Goal: Transaction & Acquisition: Purchase product/service

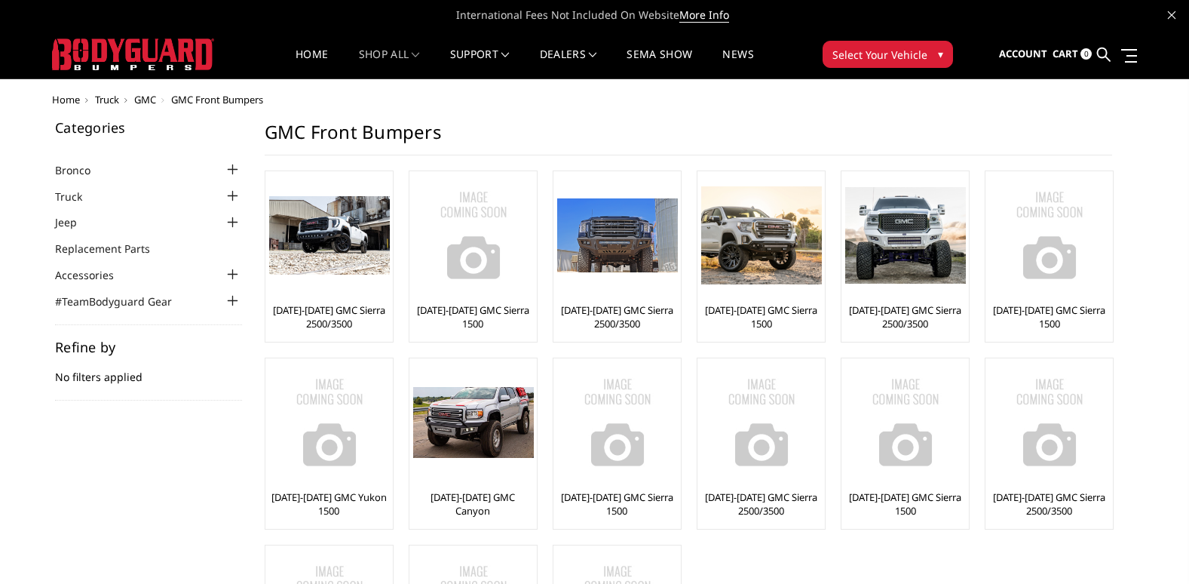
click at [870, 52] on span "Select Your Vehicle" at bounding box center [880, 55] width 95 height 16
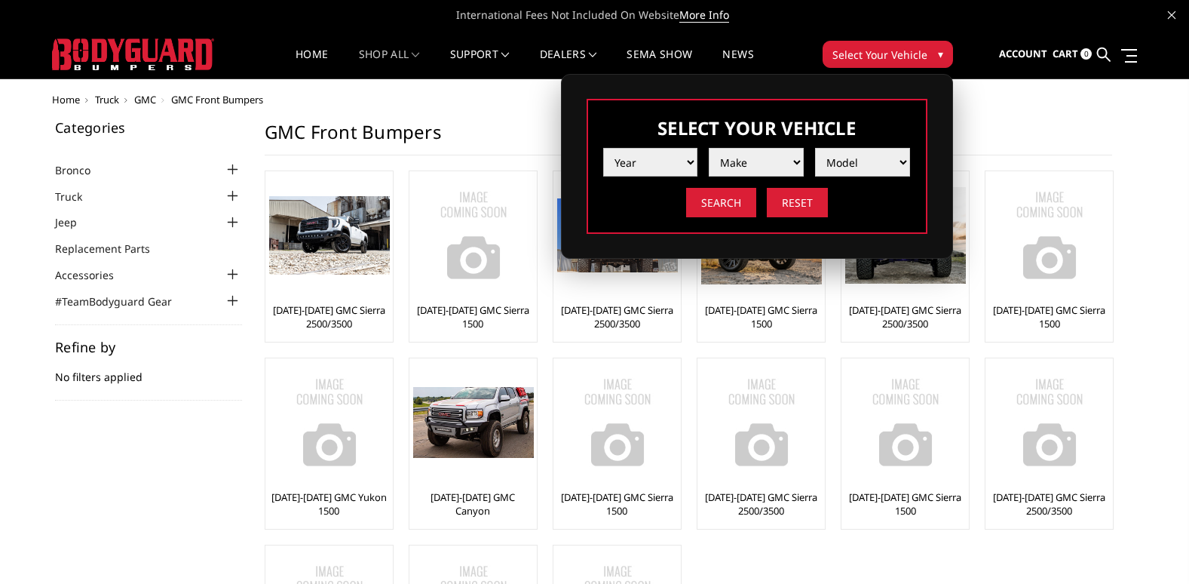
click at [645, 152] on select "Year 2025 2024 2023 2022 2021 2020 2019 2018 2017 2016 2015 2014 2013 2012 2011…" at bounding box center [650, 162] width 95 height 29
select select "yr_2021"
click at [603, 148] on select "Year 2025 2024 2023 2022 2021 2020 2019 2018 2017 2016 2015 2014 2013 2012 2011…" at bounding box center [650, 162] width 95 height 29
click at [745, 163] on select "Make Chevrolet Ford GMC Ram Toyota" at bounding box center [756, 162] width 95 height 29
select select "mk_ram"
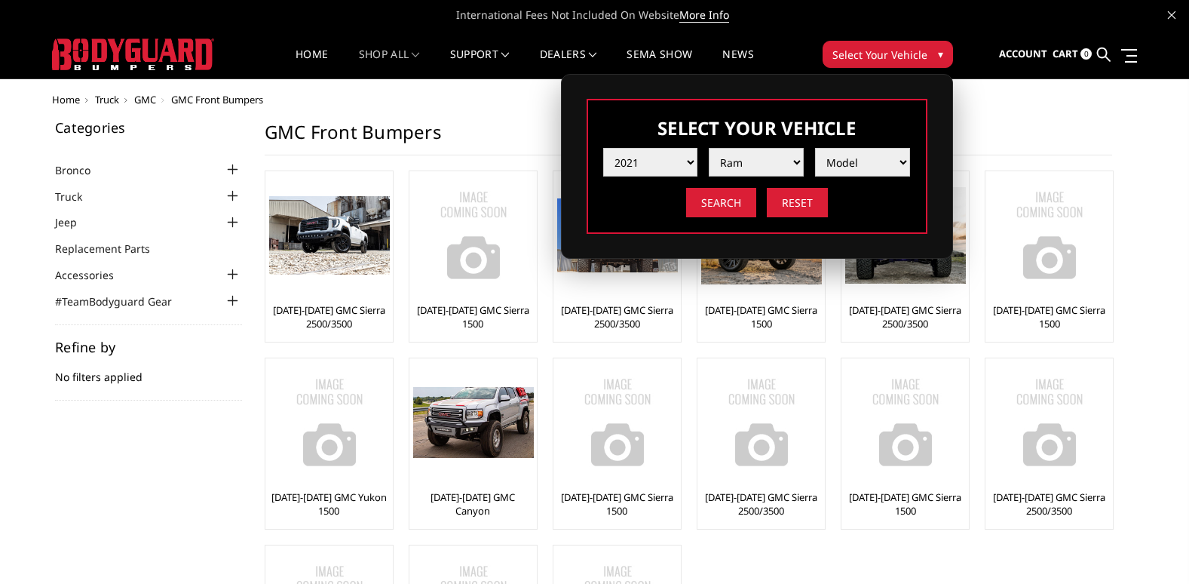
click at [709, 148] on select "Make Chevrolet Ford GMC Ram Toyota" at bounding box center [756, 162] width 95 height 29
click at [879, 156] on select "Model 1500 6-Lug 1500 Rebel 2500 / 3500 4500 / 5500 TRX" at bounding box center [862, 162] width 95 height 29
select select "md_trx"
click at [815, 148] on select "Model 1500 6-Lug 1500 Rebel 2500 / 3500 4500 / 5500 TRX" at bounding box center [862, 162] width 95 height 29
click at [719, 206] on input "Search" at bounding box center [721, 202] width 70 height 29
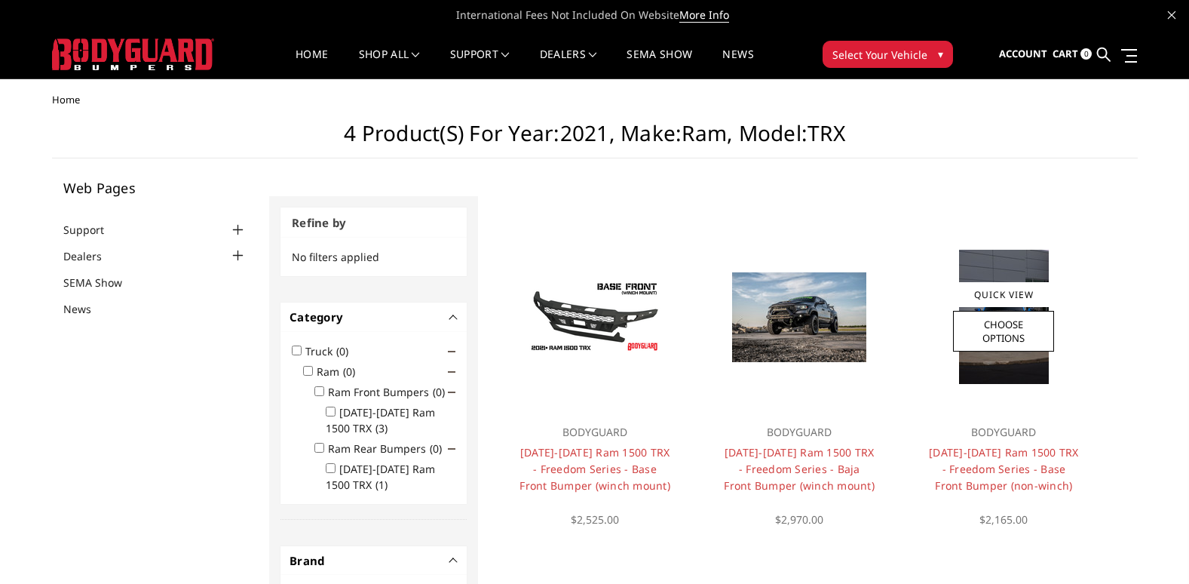
click at [1008, 369] on img at bounding box center [1004, 317] width 90 height 134
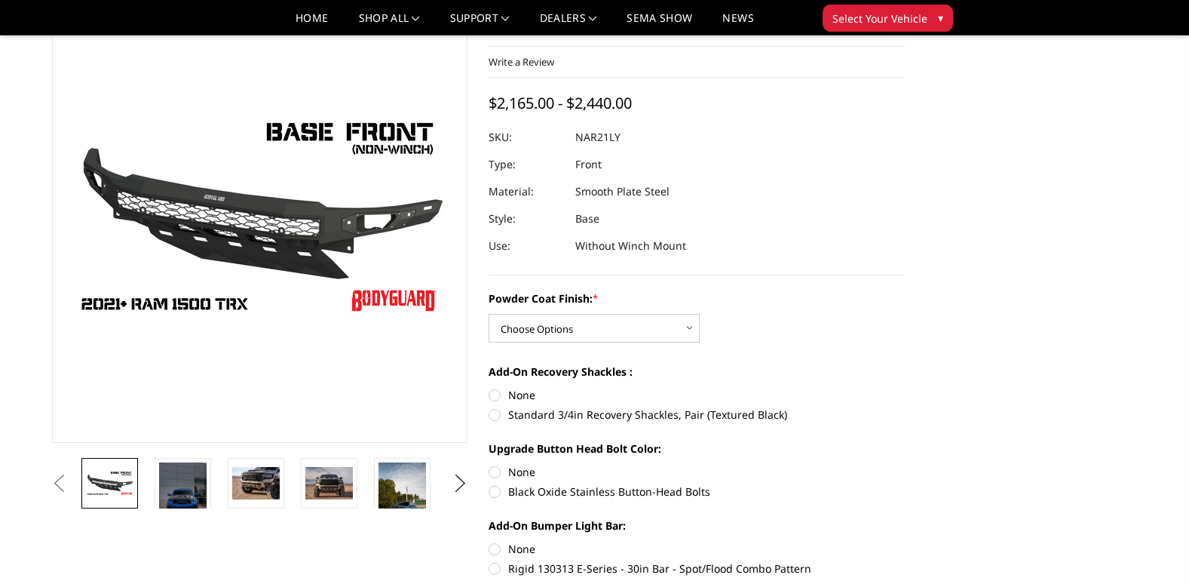
scroll to position [226, 0]
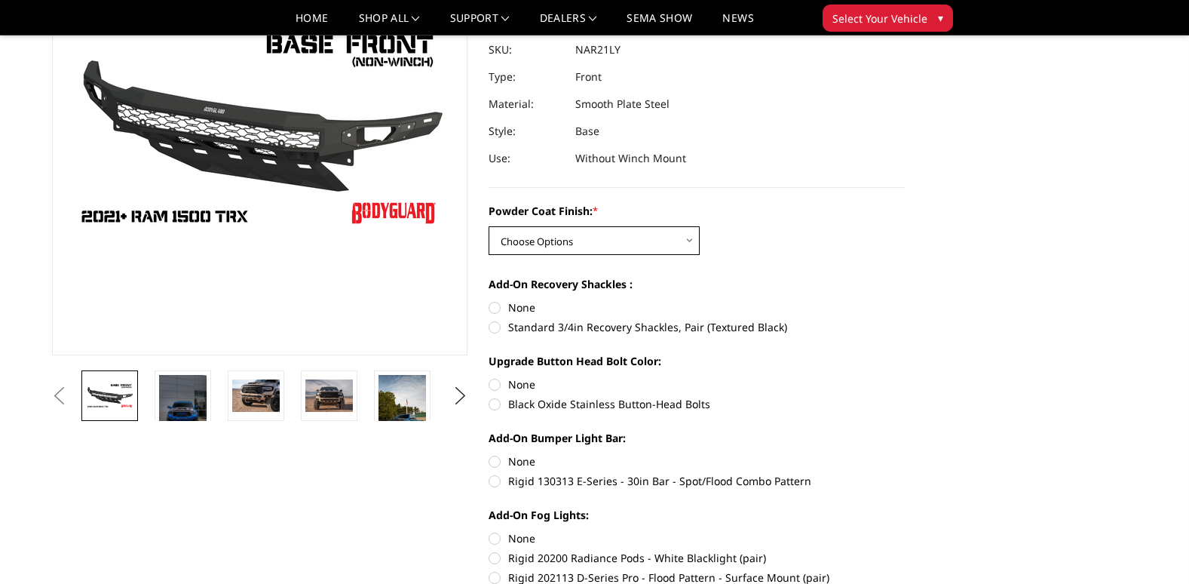
click at [580, 242] on select "Choose Options Bare Metal Textured Black Powder Coat" at bounding box center [594, 240] width 211 height 29
select select "3141"
click at [489, 226] on select "Choose Options Bare Metal Textured Black Powder Coat" at bounding box center [594, 240] width 211 height 29
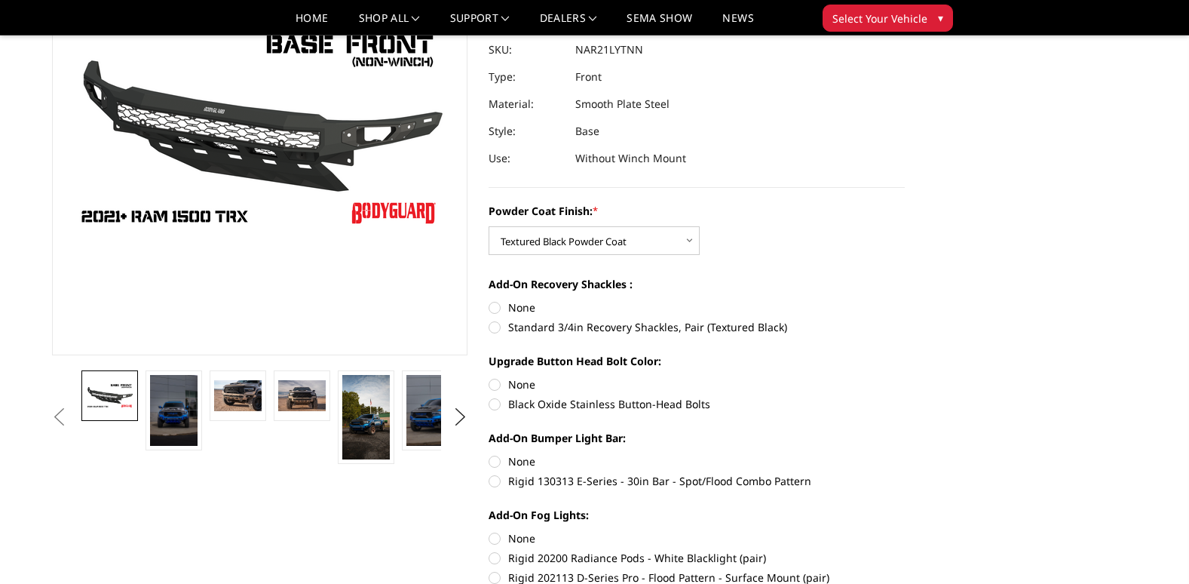
click at [499, 303] on label "None" at bounding box center [697, 307] width 416 height 16
click at [489, 300] on input "None" at bounding box center [489, 299] width 1 height 1
radio input "true"
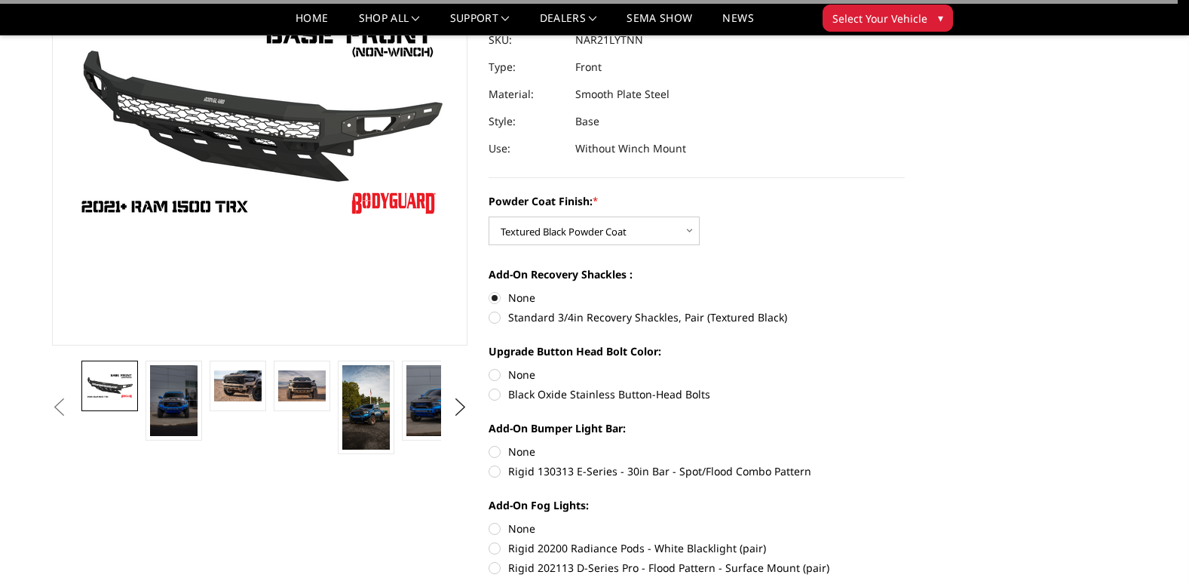
scroll to position [302, 0]
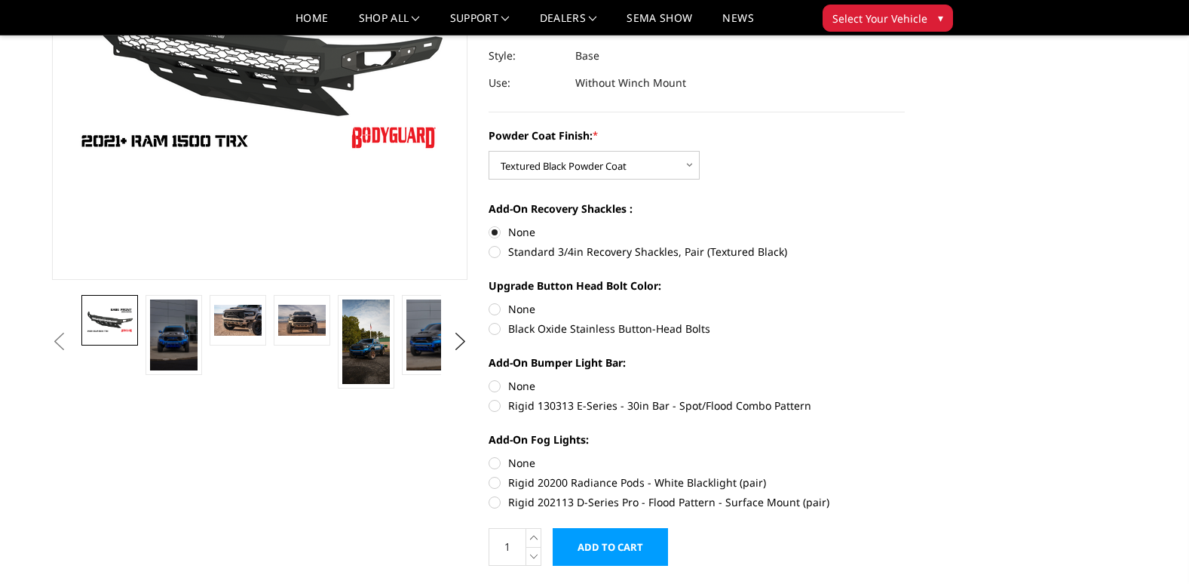
click at [495, 311] on label "None" at bounding box center [697, 309] width 416 height 16
click at [489, 302] on input "None" at bounding box center [489, 301] width 1 height 1
radio input "true"
click at [492, 387] on label "None" at bounding box center [697, 386] width 416 height 16
click at [489, 379] on input "None" at bounding box center [489, 378] width 1 height 1
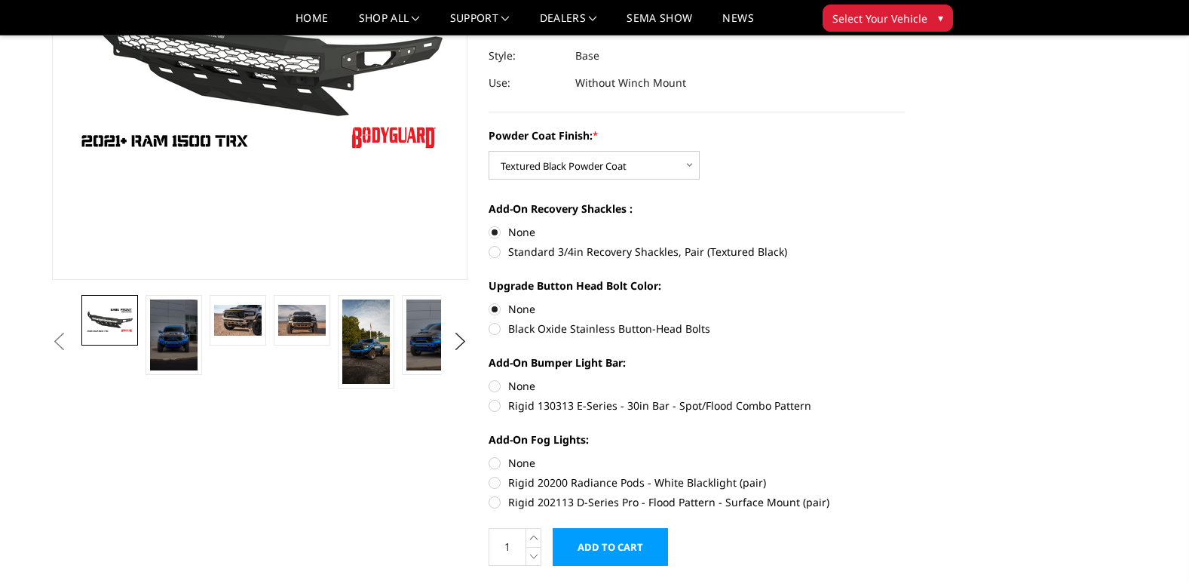
radio input "true"
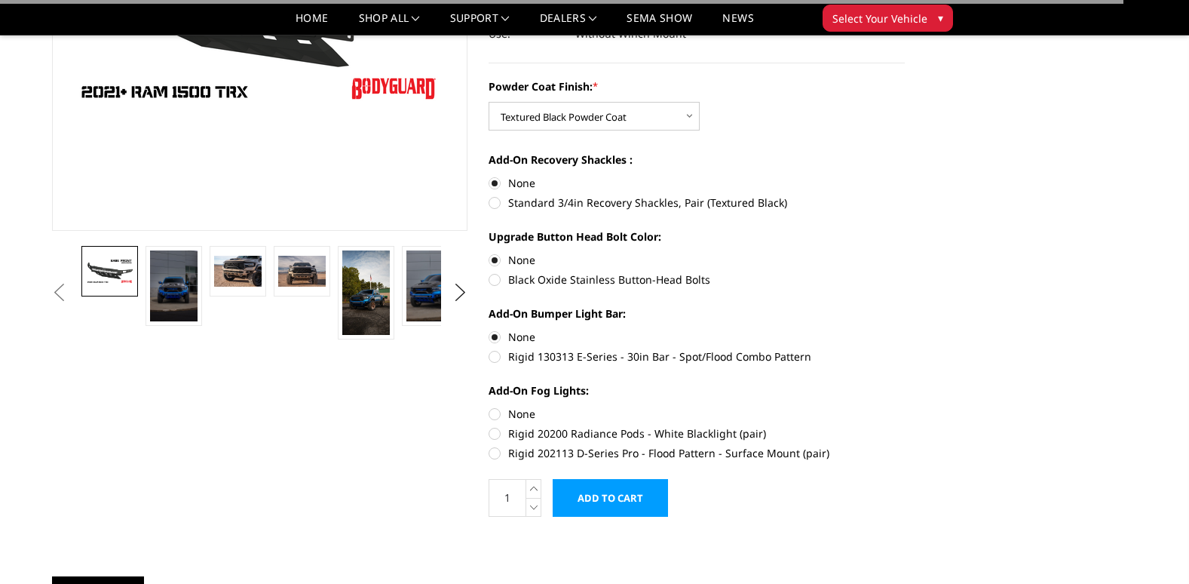
scroll to position [377, 0]
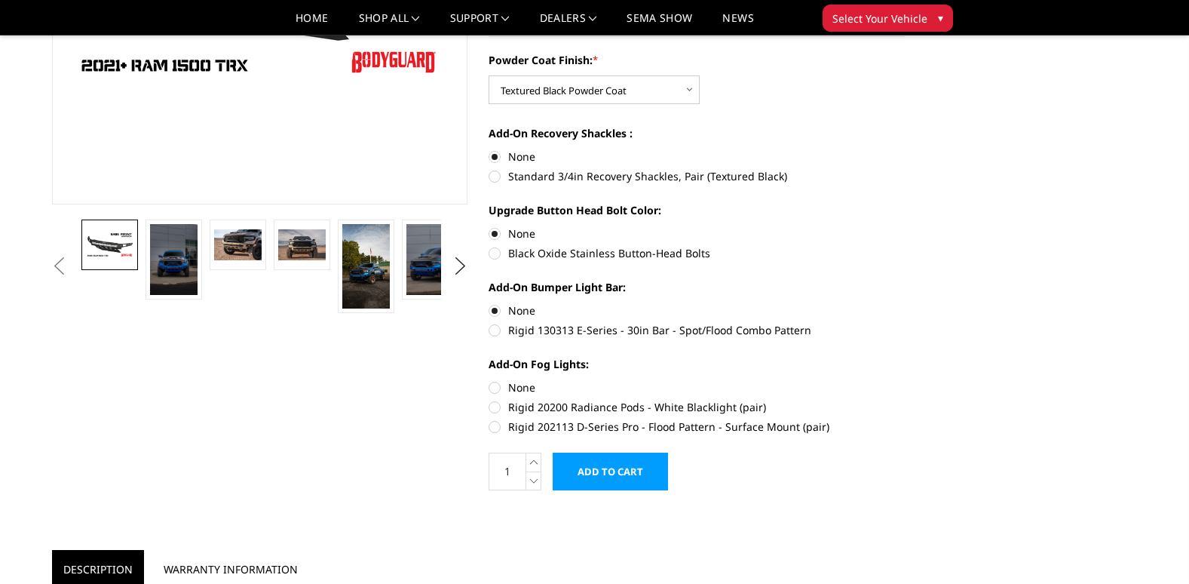
click at [489, 386] on label "None" at bounding box center [697, 387] width 416 height 16
click at [489, 380] on input "None" at bounding box center [489, 379] width 1 height 1
radio input "true"
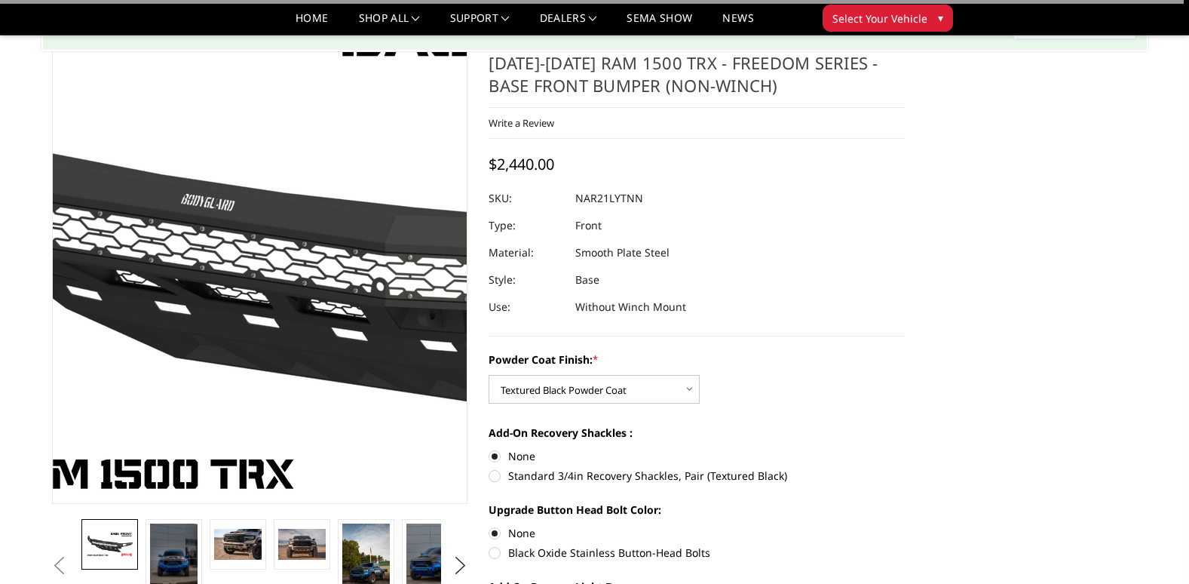
scroll to position [75, 0]
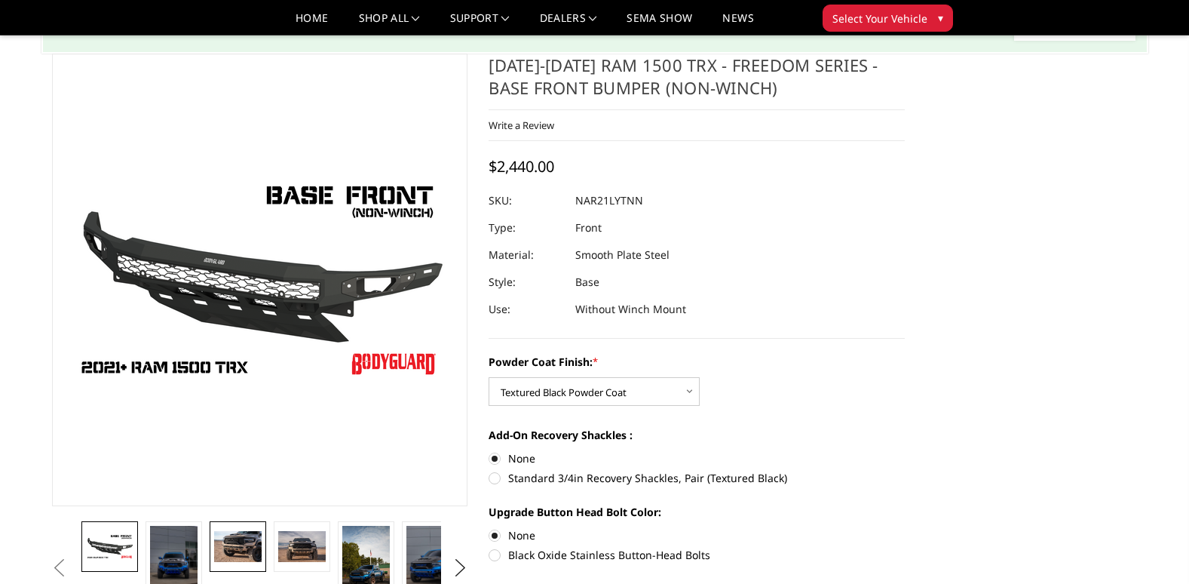
click at [230, 550] on img at bounding box center [238, 547] width 48 height 32
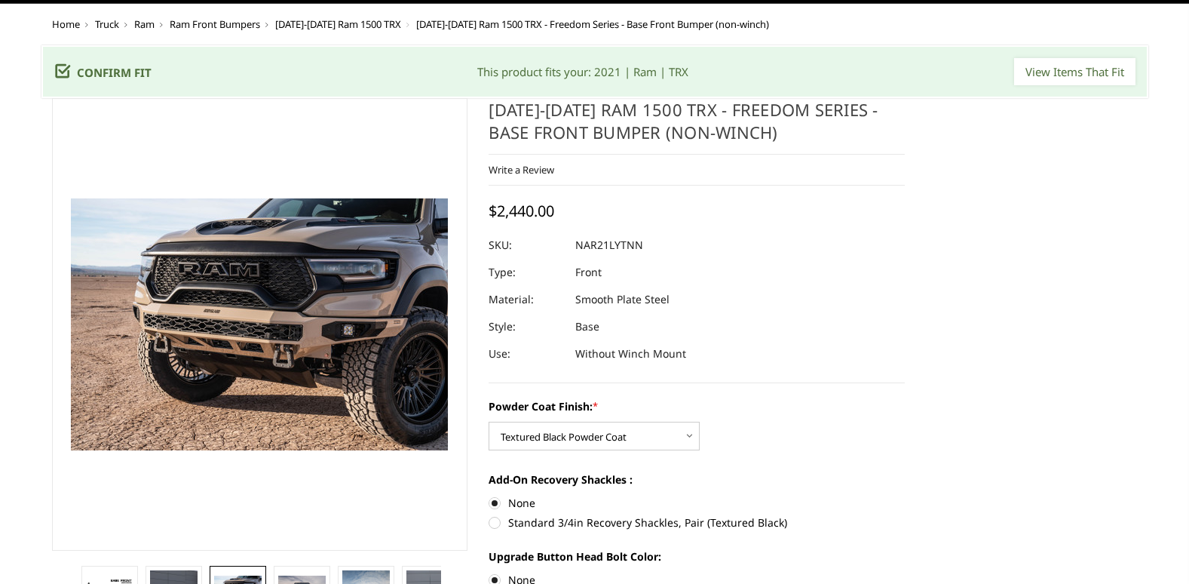
scroll to position [0, 0]
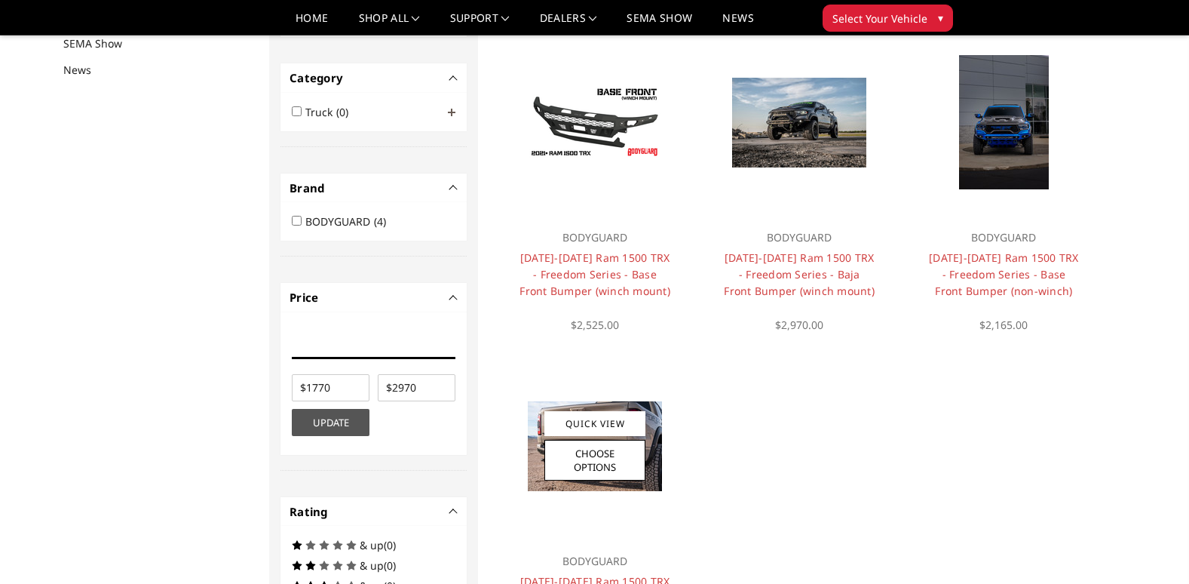
scroll to position [196, 0]
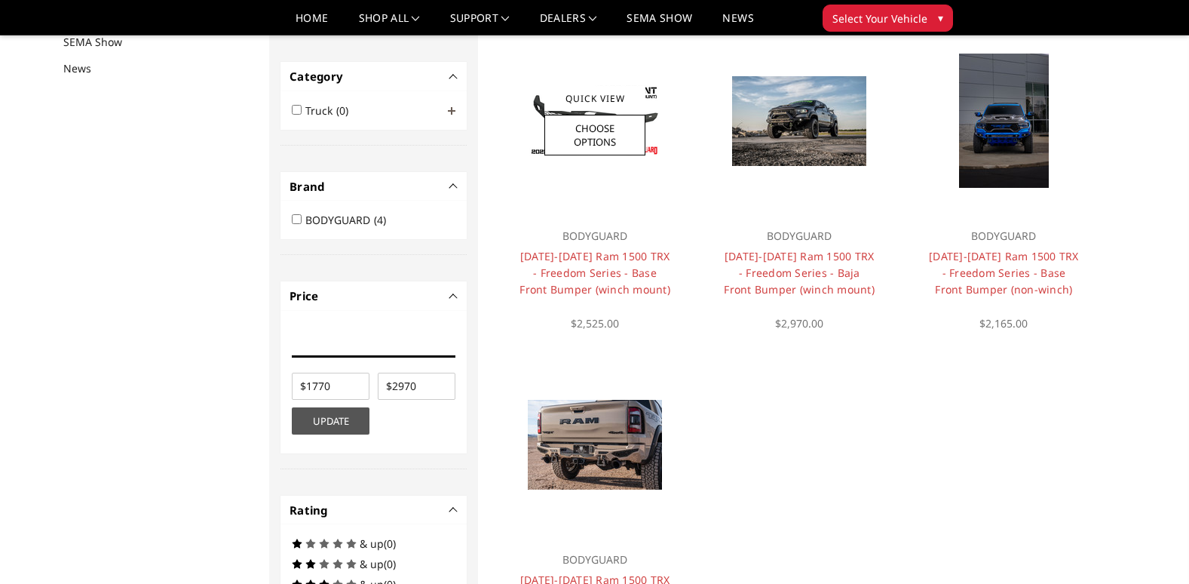
click at [609, 167] on div at bounding box center [595, 121] width 182 height 182
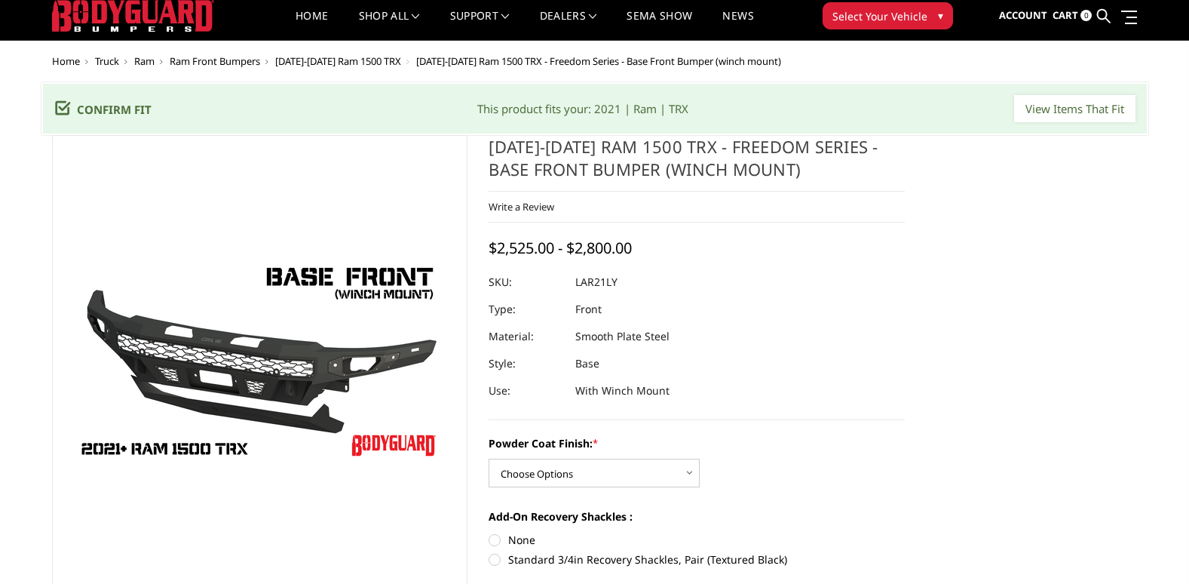
scroll to position [75, 0]
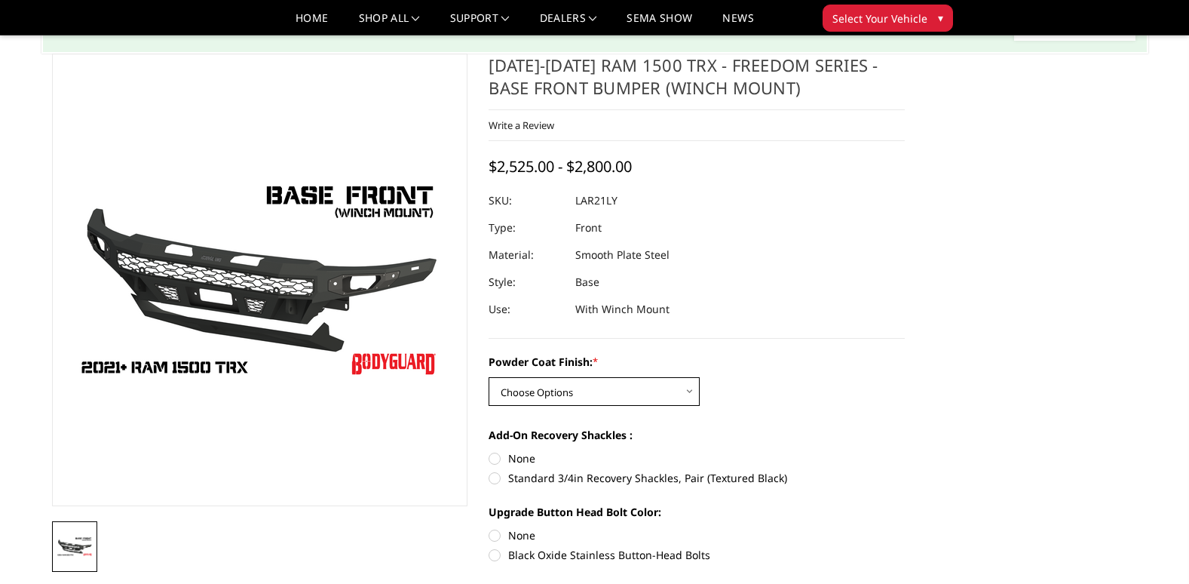
click at [590, 388] on select "Choose Options Bare Metal Textured Black Powder Coat" at bounding box center [594, 391] width 211 height 29
select select "3137"
click at [489, 377] on select "Choose Options Bare Metal Textured Black Powder Coat" at bounding box center [594, 391] width 211 height 29
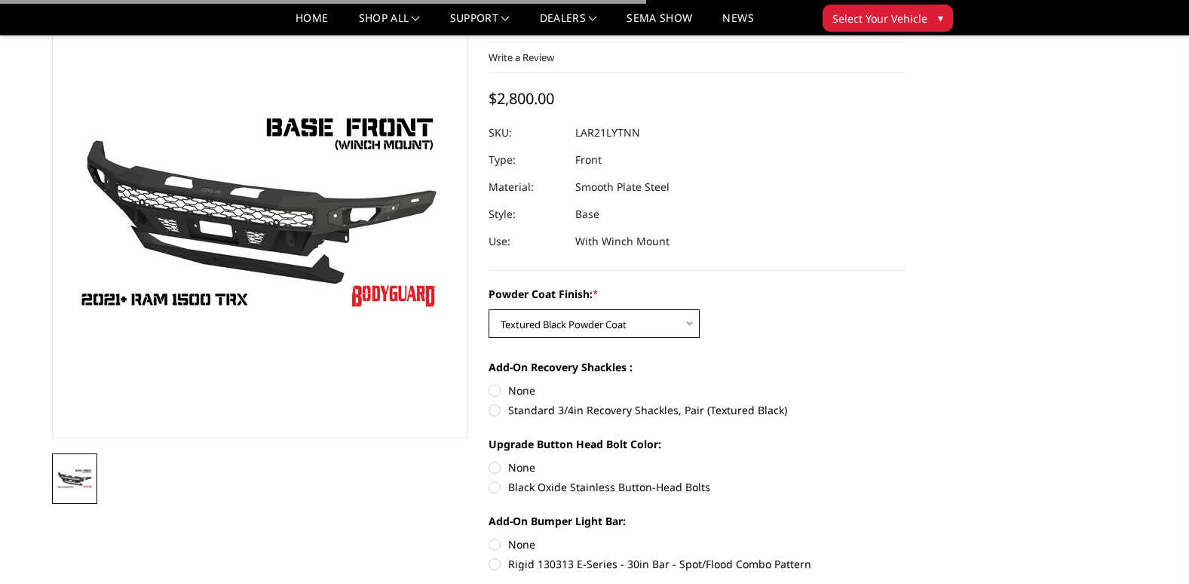
scroll to position [226, 0]
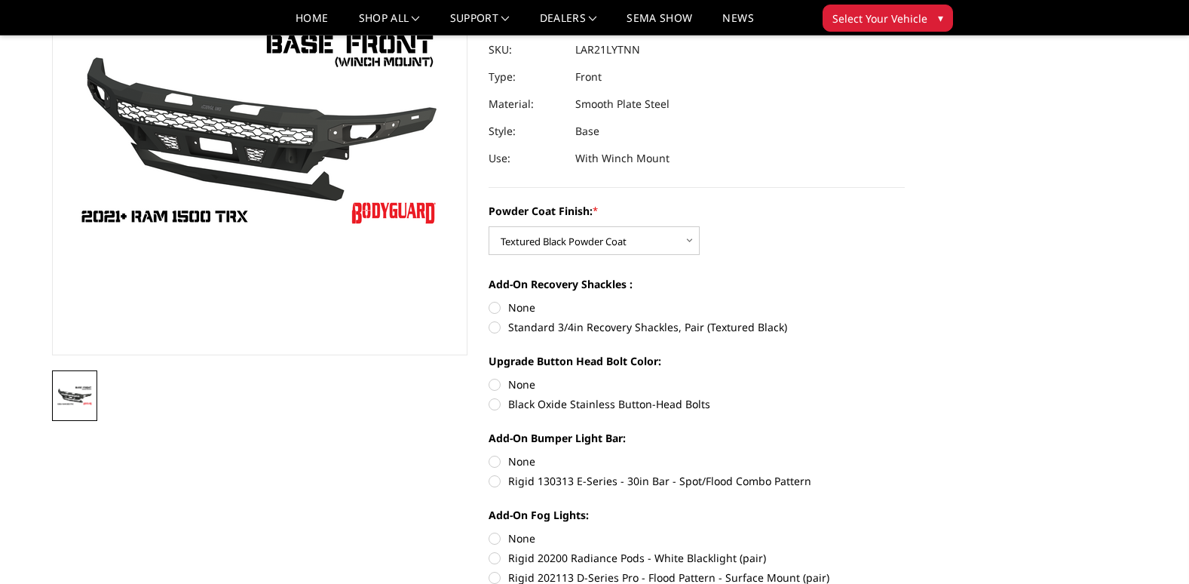
click at [495, 301] on label "None" at bounding box center [697, 307] width 416 height 16
click at [489, 300] on input "None" at bounding box center [489, 299] width 1 height 1
radio input "true"
click at [495, 383] on label "None" at bounding box center [697, 384] width 416 height 16
click at [489, 377] on input "None" at bounding box center [489, 376] width 1 height 1
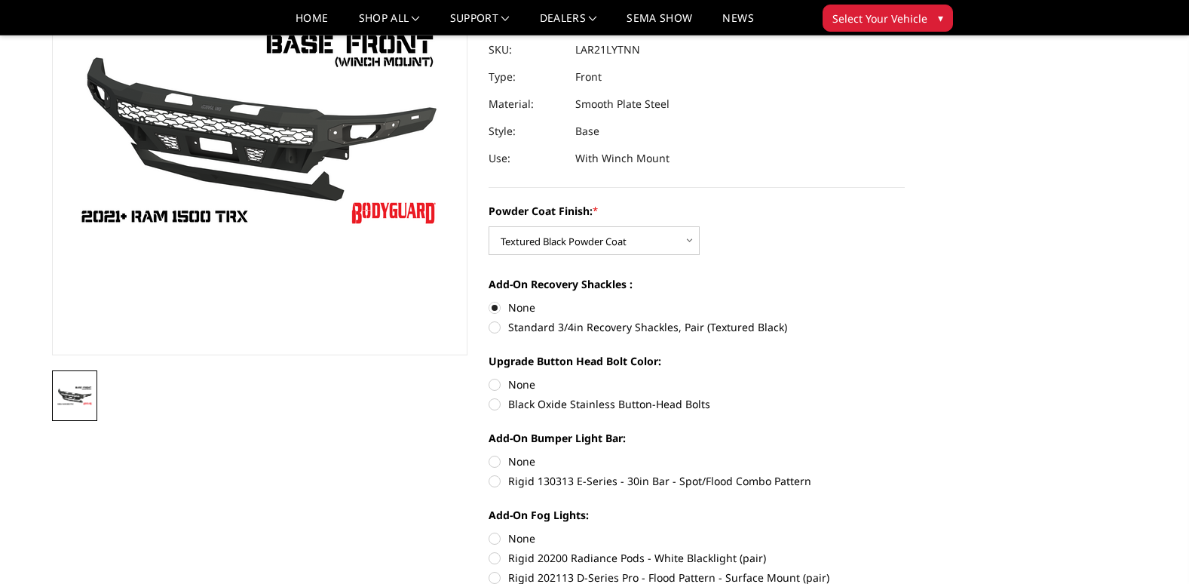
radio input "true"
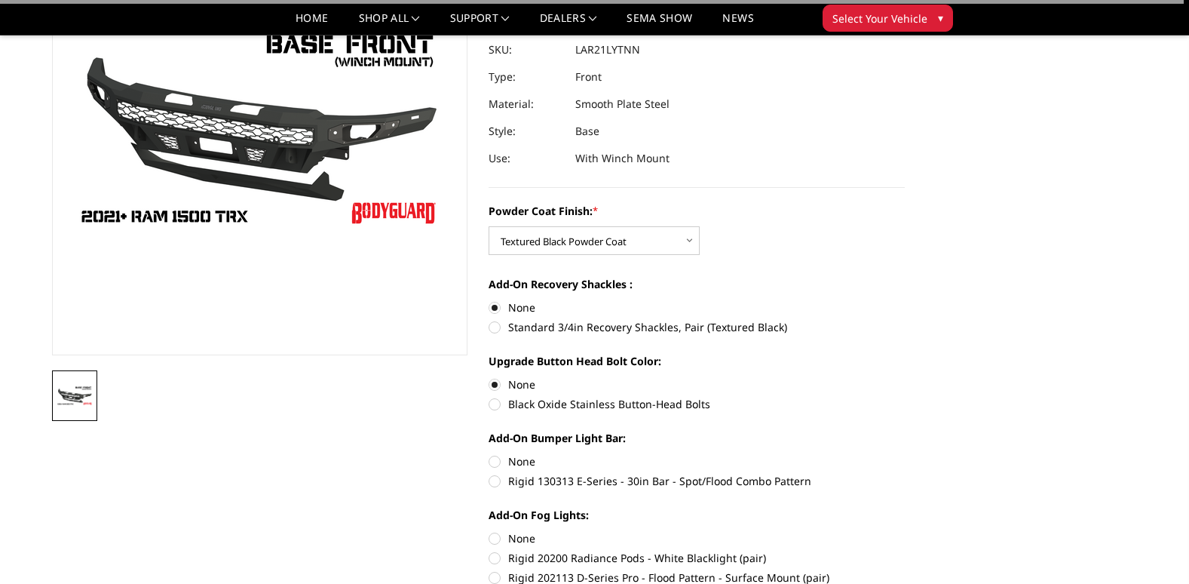
click at [501, 458] on label "None" at bounding box center [697, 461] width 416 height 16
click at [489, 454] on input "None" at bounding box center [489, 453] width 1 height 1
radio input "true"
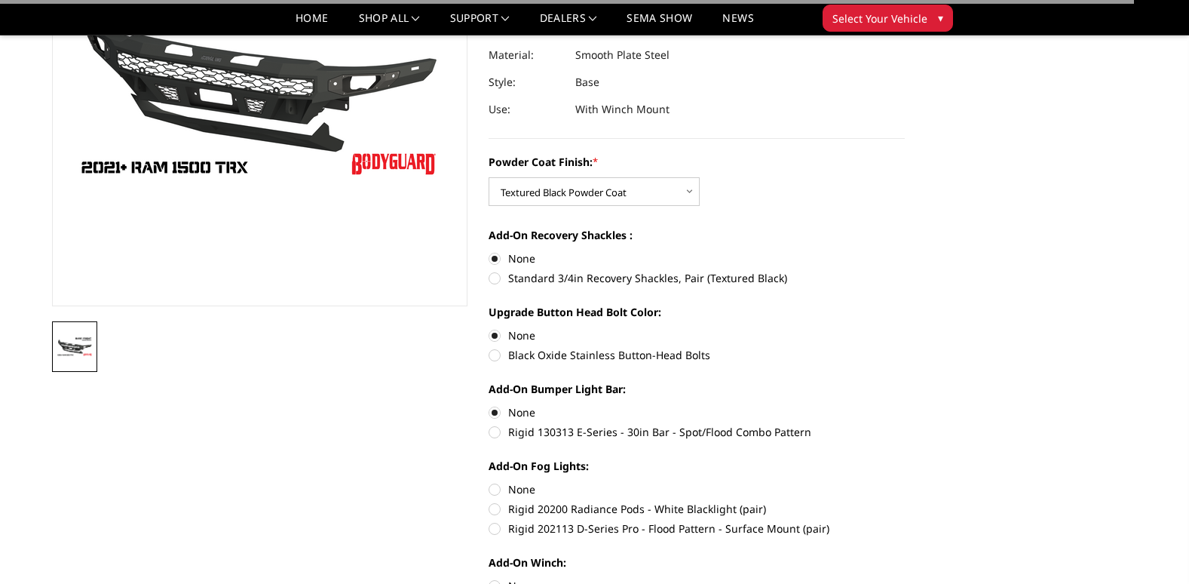
scroll to position [302, 0]
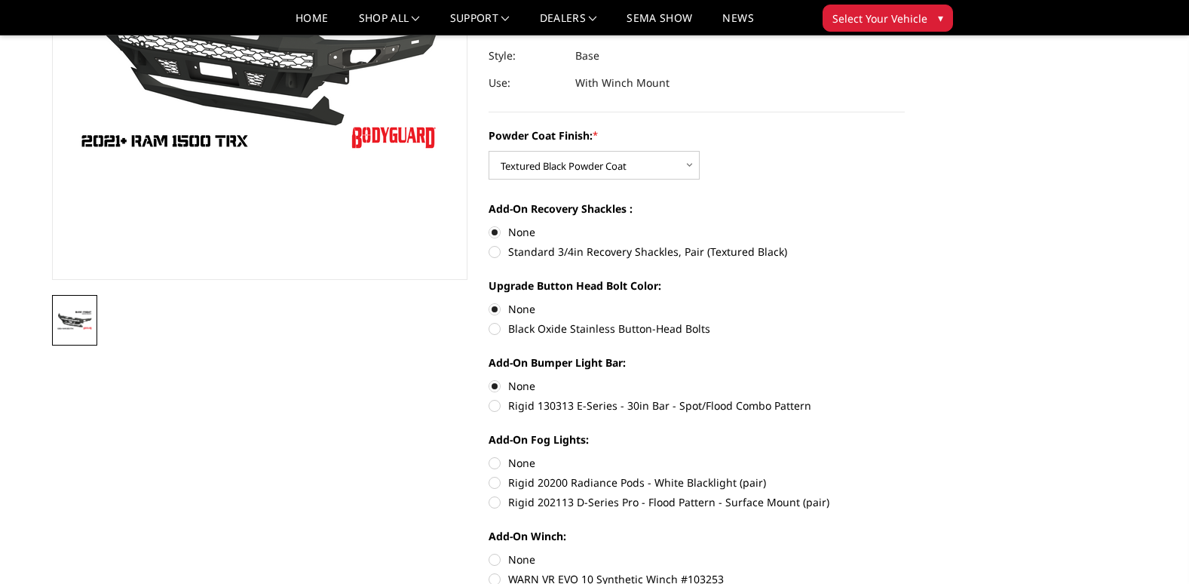
click at [489, 460] on label "None" at bounding box center [697, 463] width 416 height 16
click at [489, 455] on input "None" at bounding box center [489, 455] width 1 height 1
radio input "true"
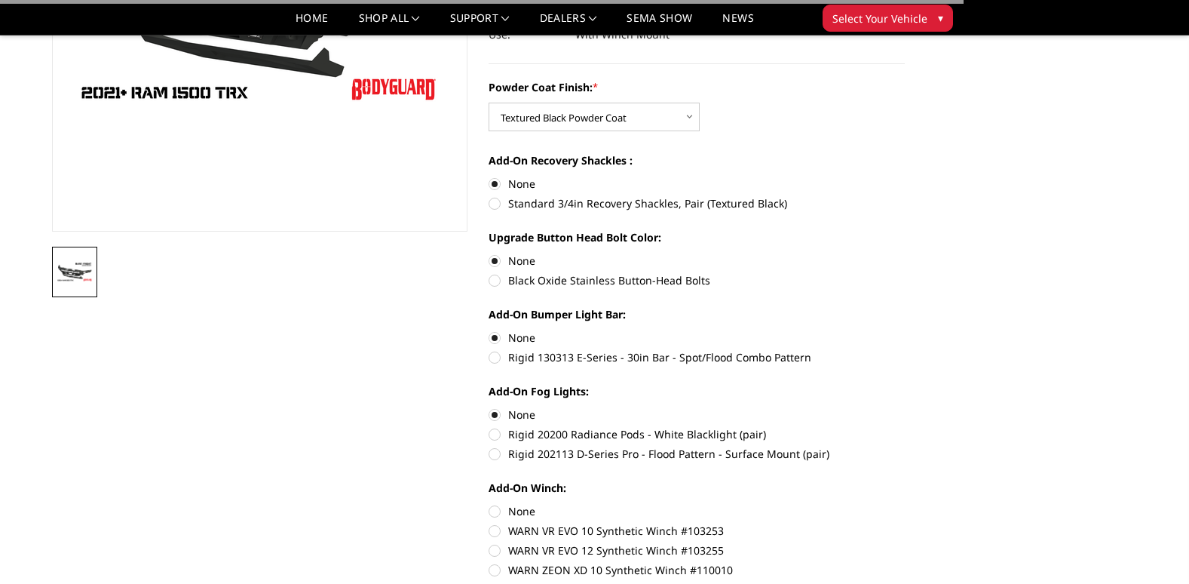
scroll to position [377, 0]
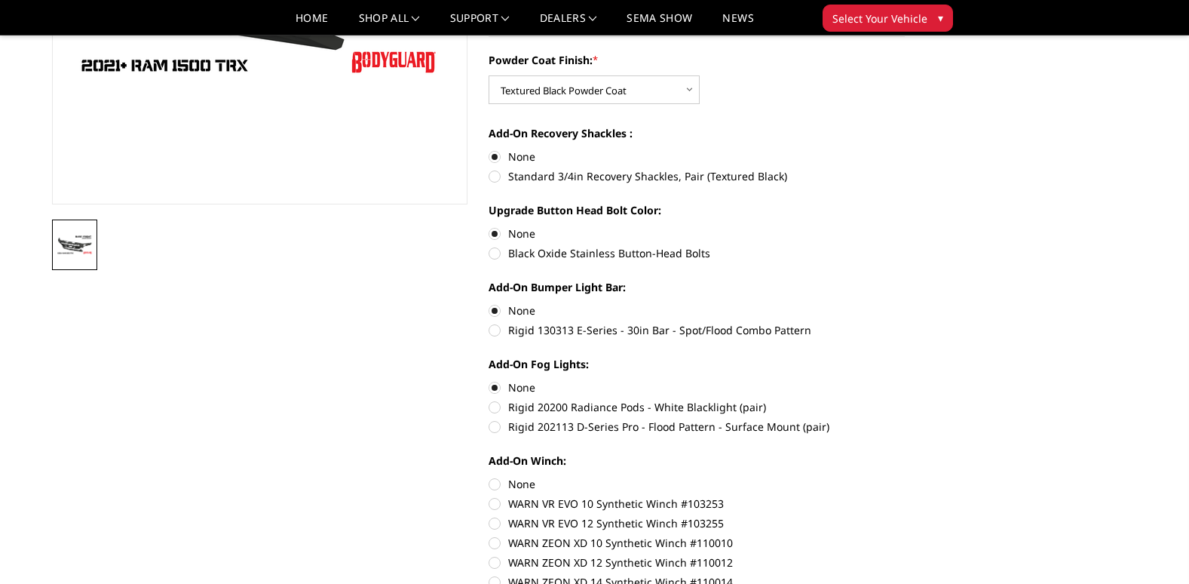
click at [502, 481] on label "None" at bounding box center [697, 484] width 416 height 16
click at [489, 477] on input "None" at bounding box center [489, 476] width 1 height 1
radio input "true"
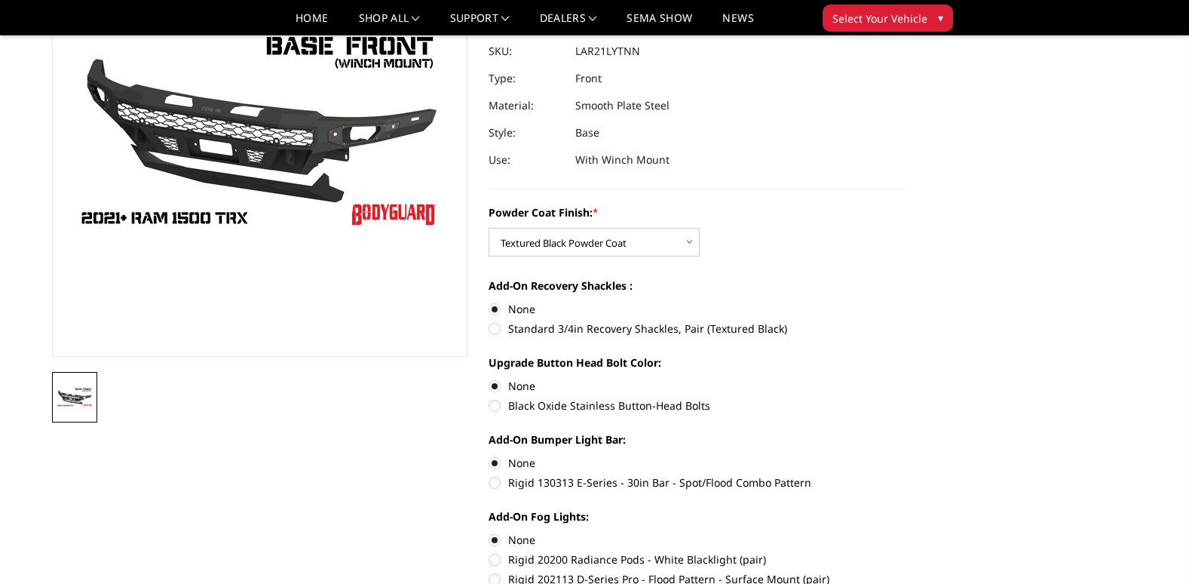
scroll to position [75, 0]
